Goal: Use online tool/utility: Use online tool/utility

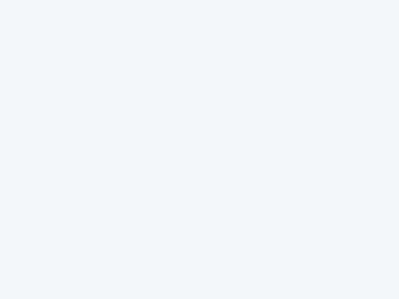
click at [199, 150] on div at bounding box center [199, 149] width 399 height 299
